Goal: Navigation & Orientation: Find specific page/section

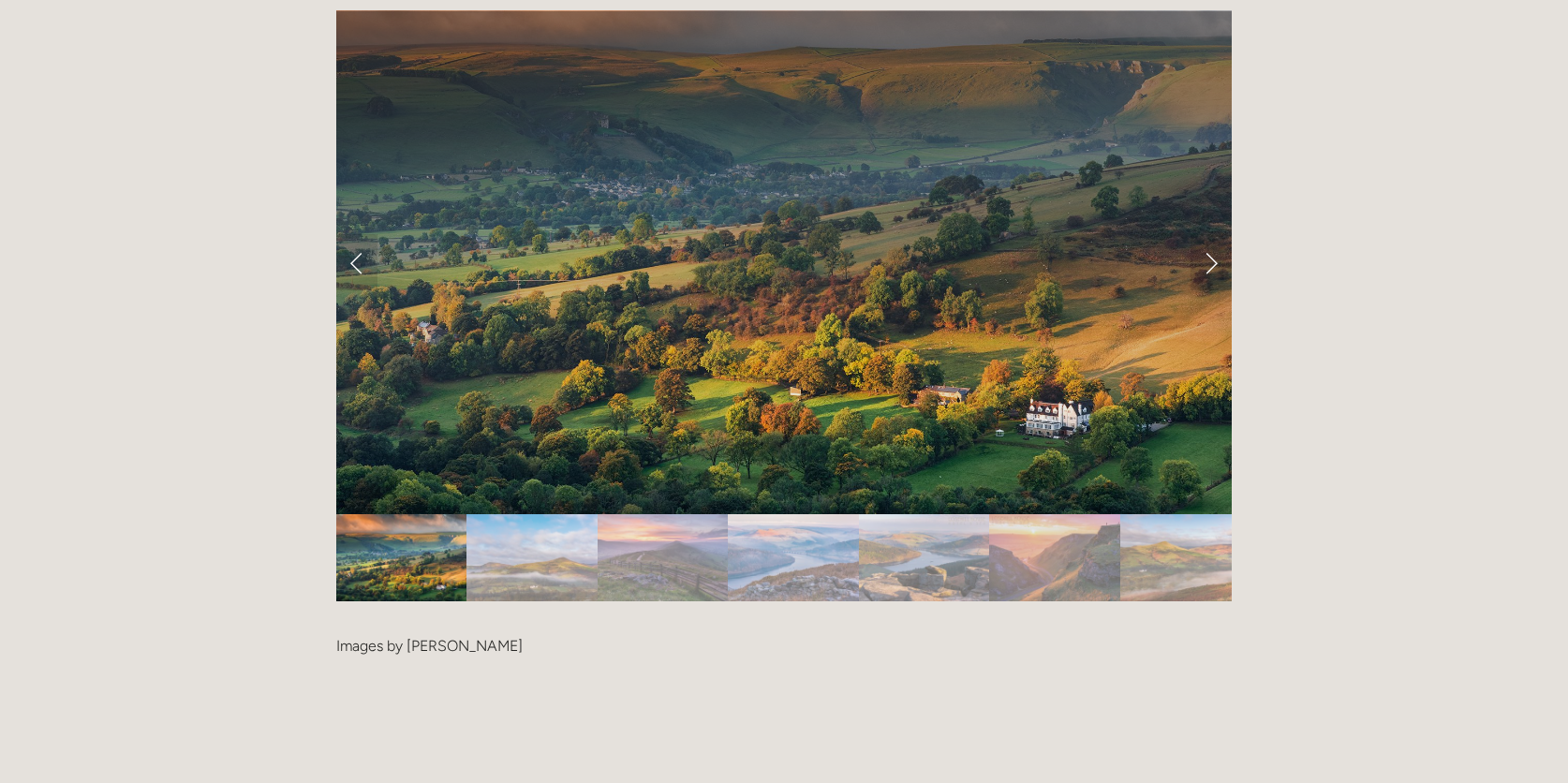
scroll to position [3728, 0]
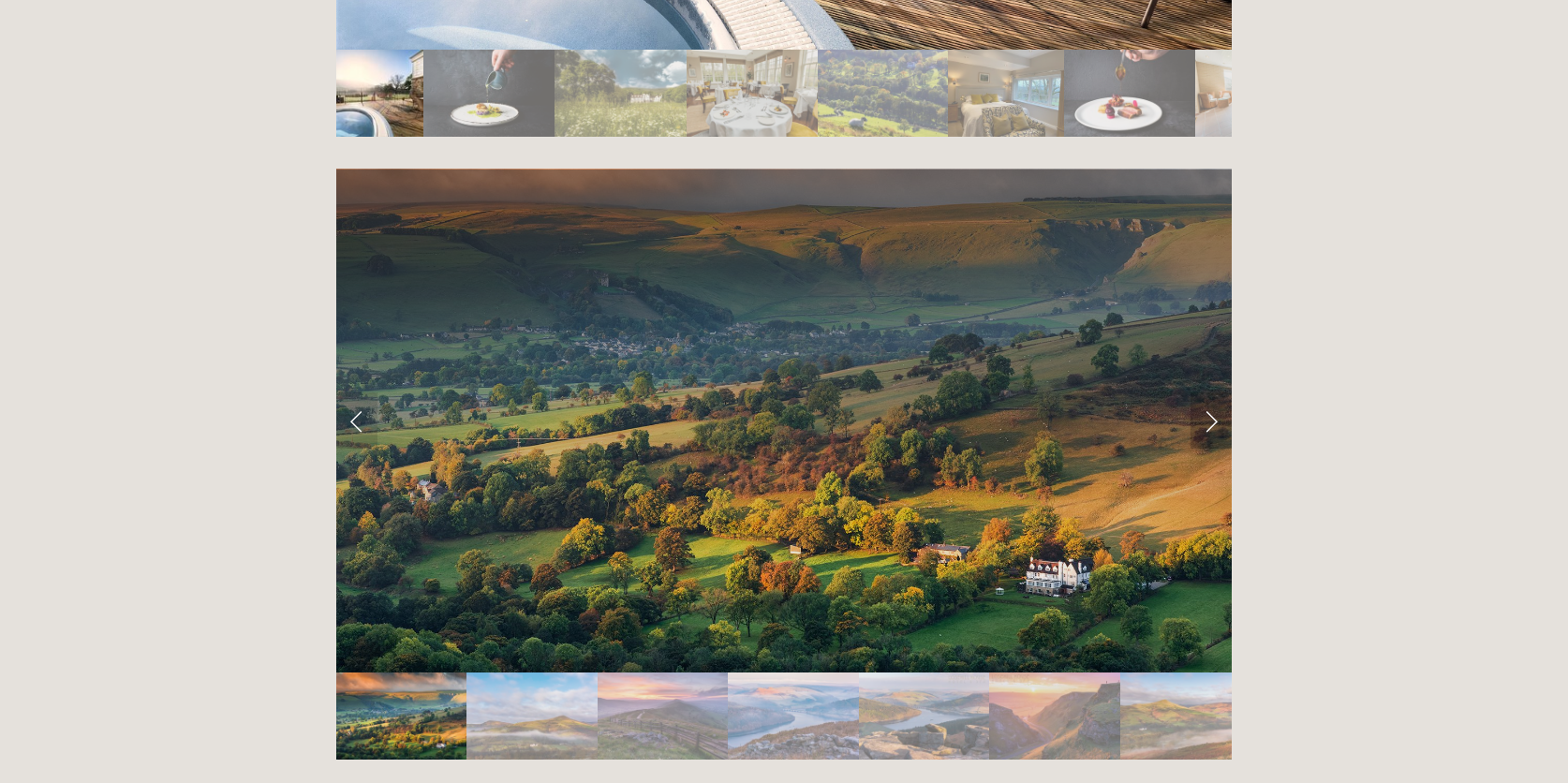
click at [1207, 392] on link "Next Slide" at bounding box center [1211, 420] width 41 height 56
click at [1213, 392] on link "Next Slide" at bounding box center [1211, 420] width 41 height 56
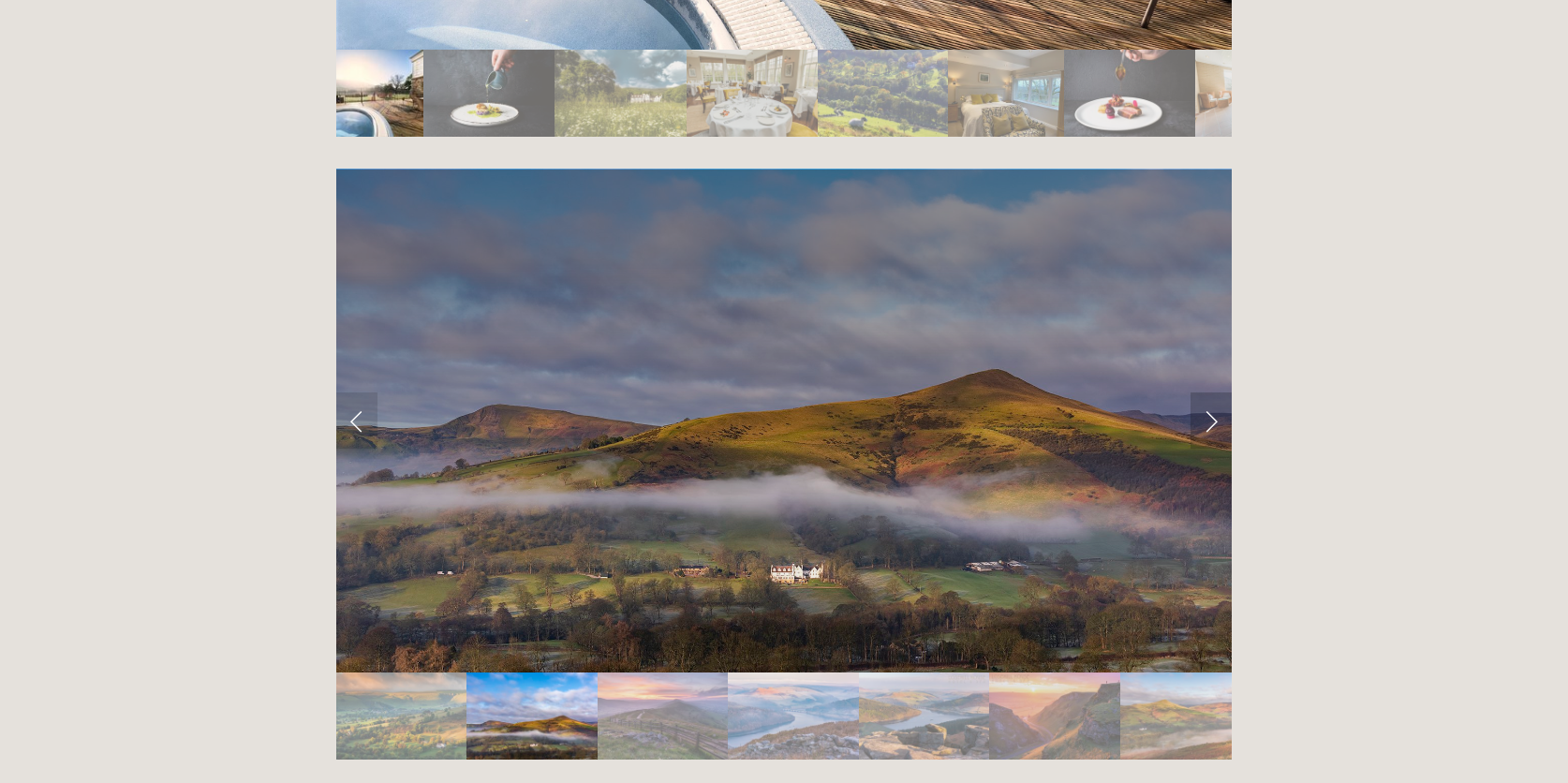
click at [1216, 392] on link "Next Slide" at bounding box center [1211, 420] width 41 height 56
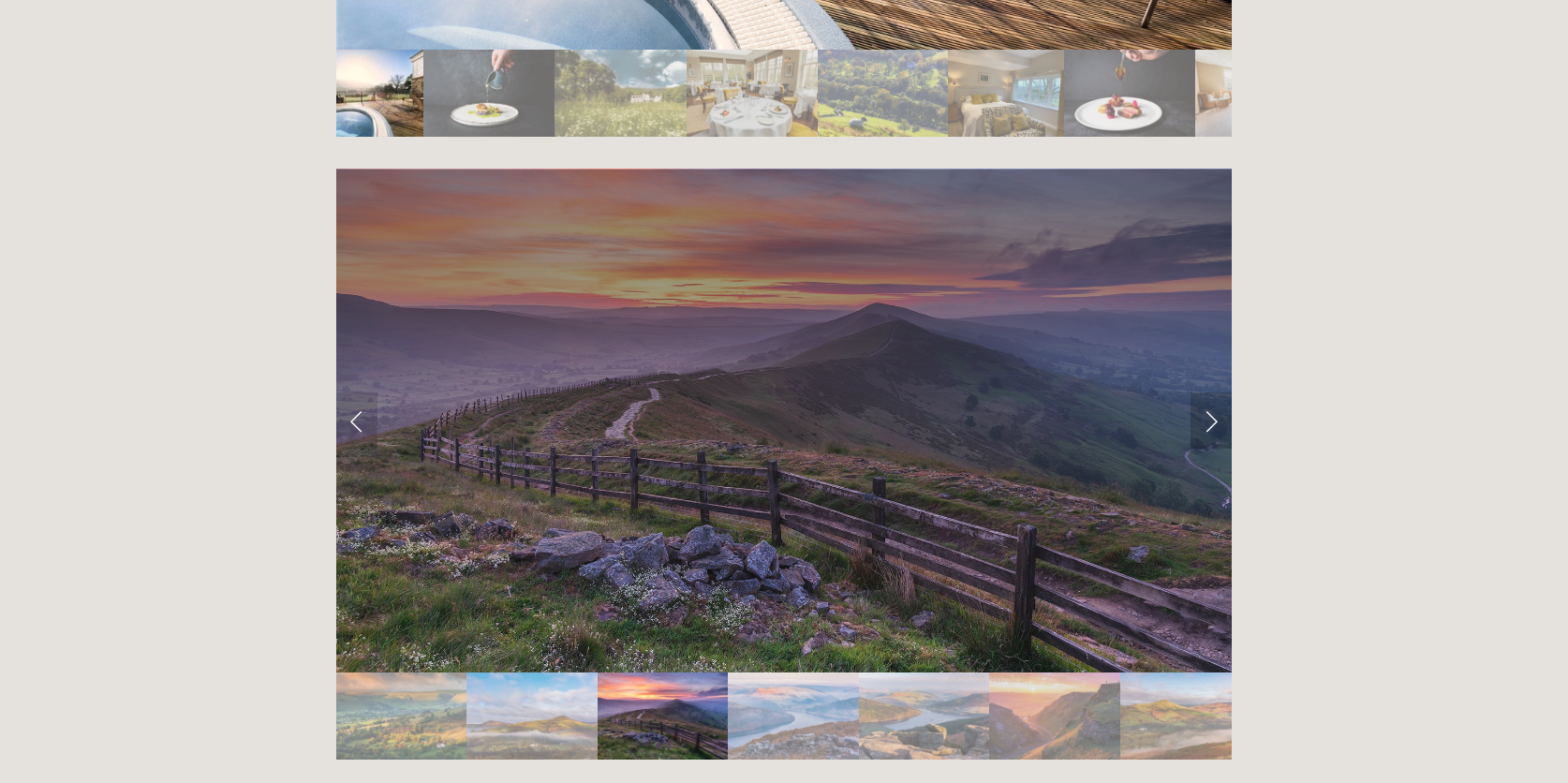
click at [1216, 392] on link "Next Slide" at bounding box center [1211, 420] width 41 height 56
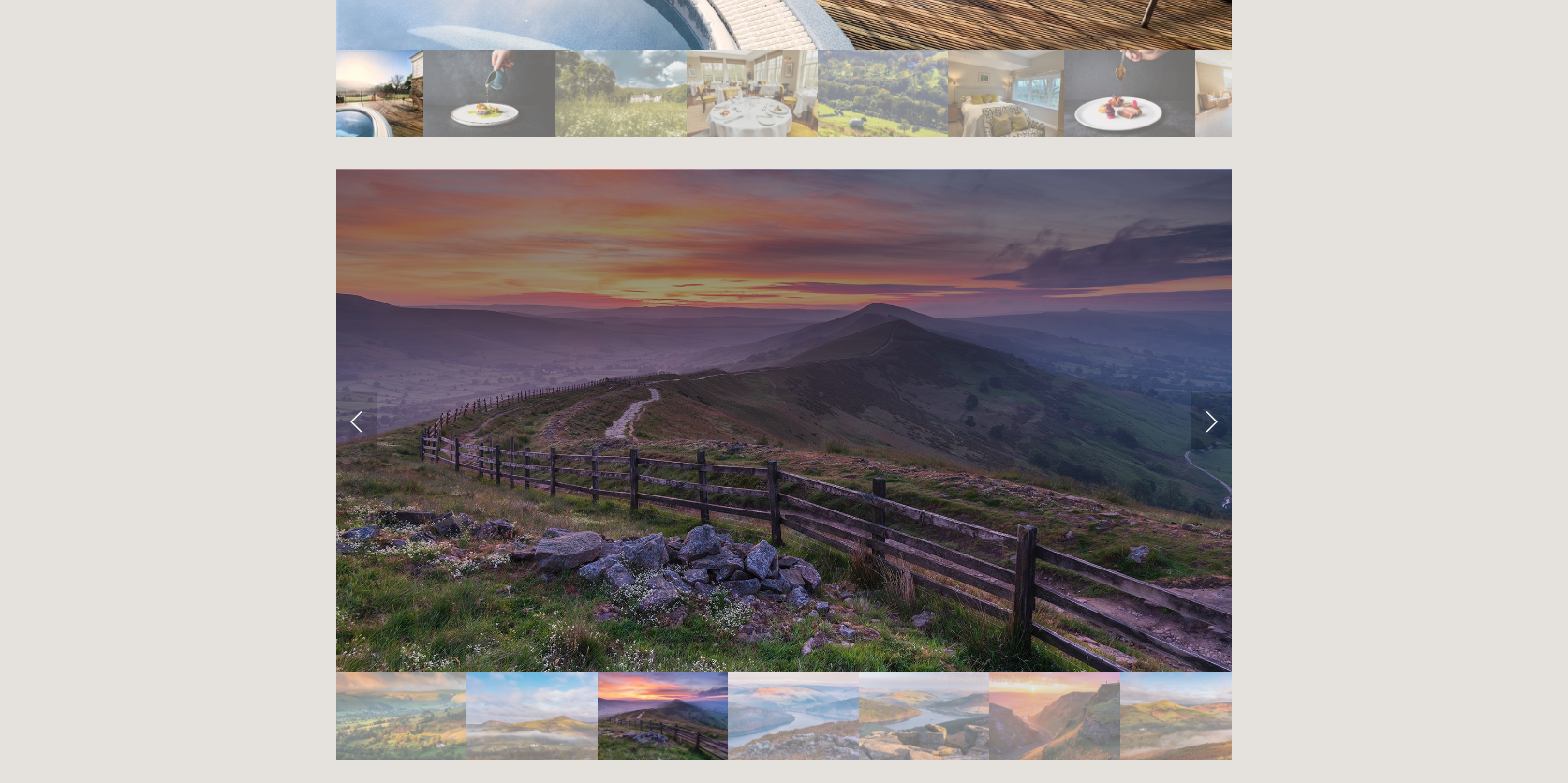
click at [1216, 392] on link "Next Slide" at bounding box center [1211, 420] width 41 height 56
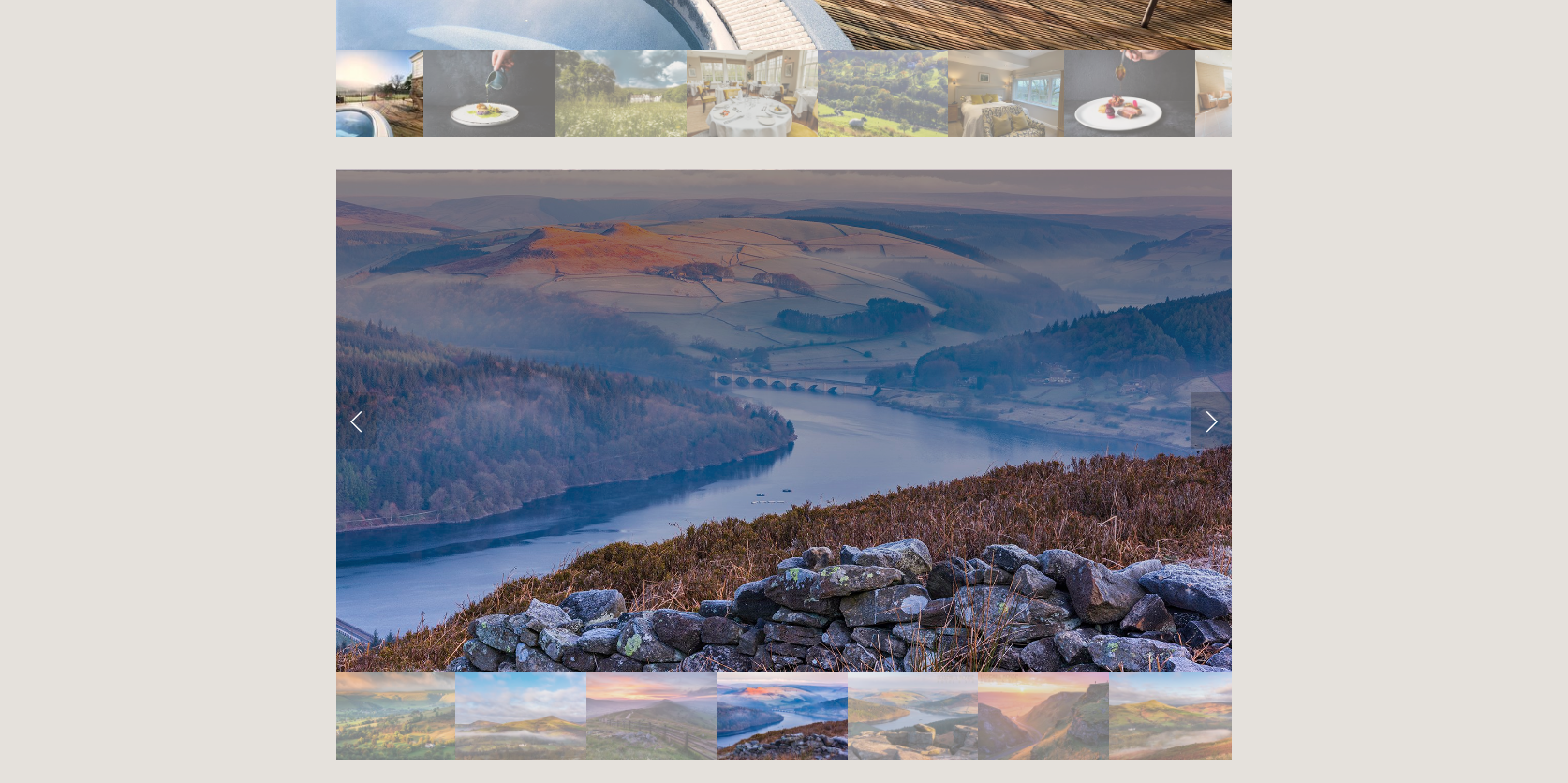
click at [1216, 392] on link "Next Slide" at bounding box center [1211, 420] width 41 height 56
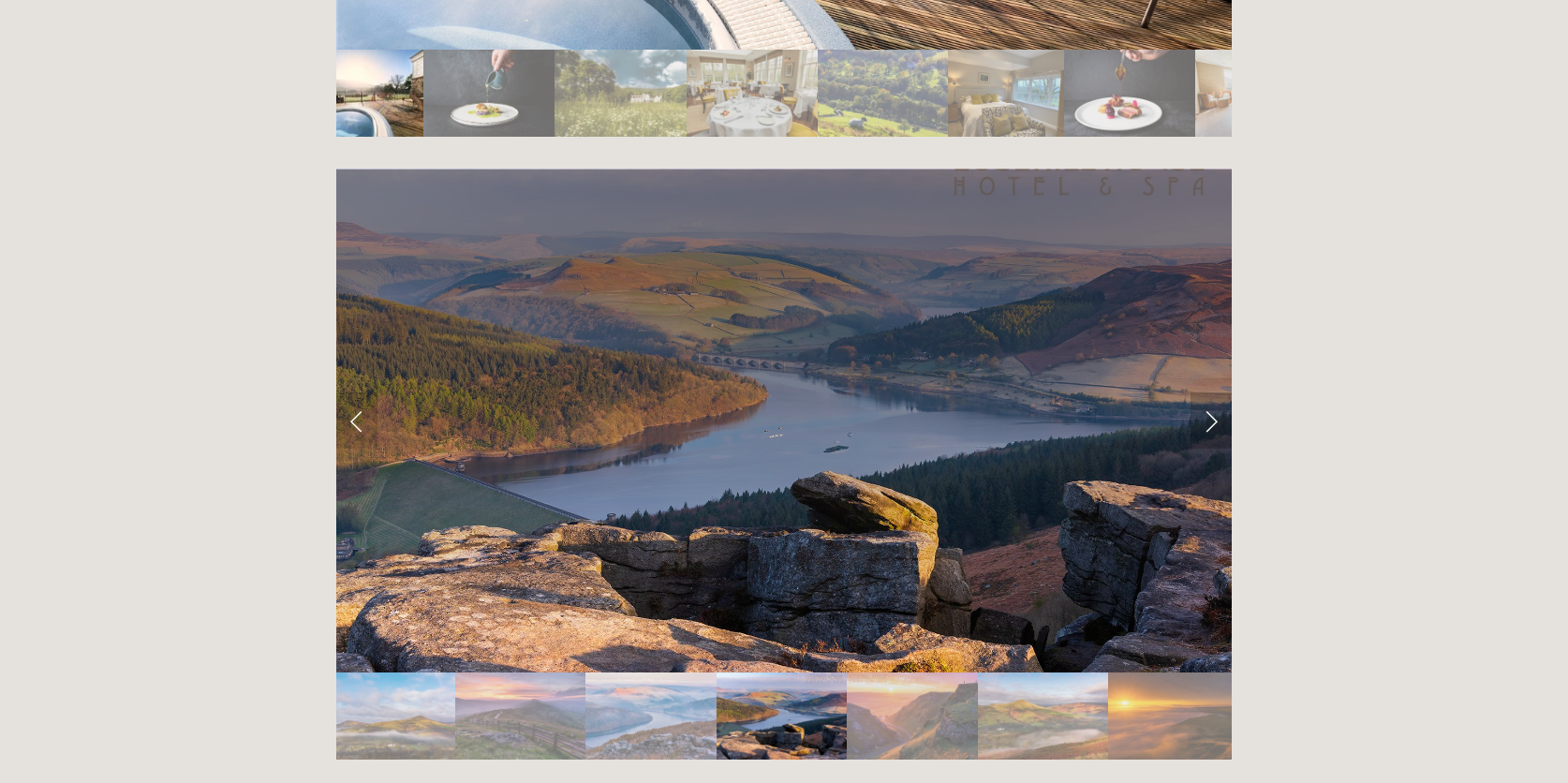
click at [1216, 392] on link "Next Slide" at bounding box center [1211, 420] width 41 height 56
